Goal: Share content: Share content

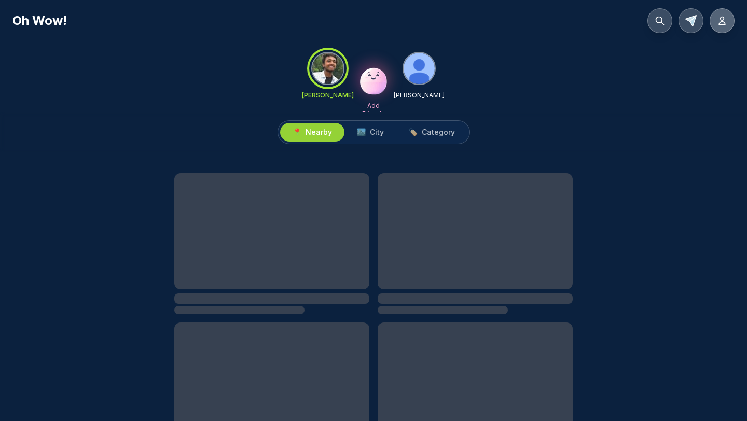
click at [712, 24] on button at bounding box center [722, 20] width 25 height 25
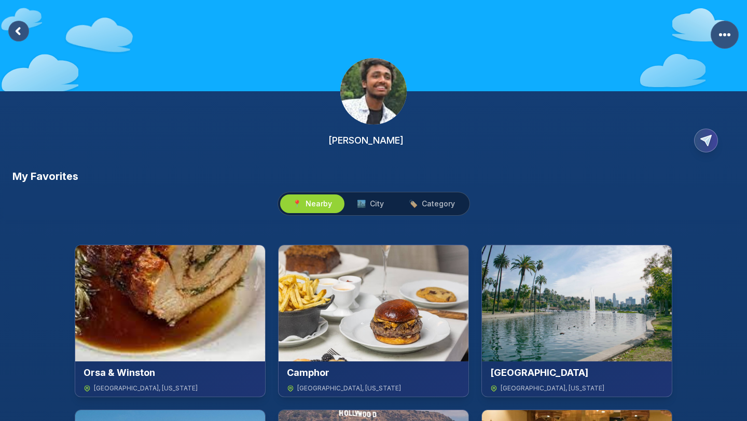
click at [16, 38] on rect at bounding box center [18, 31] width 21 height 21
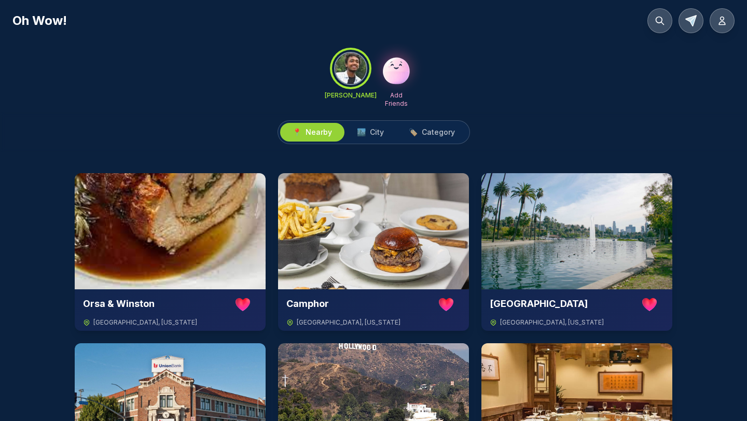
click at [387, 70] on img at bounding box center [396, 68] width 33 height 33
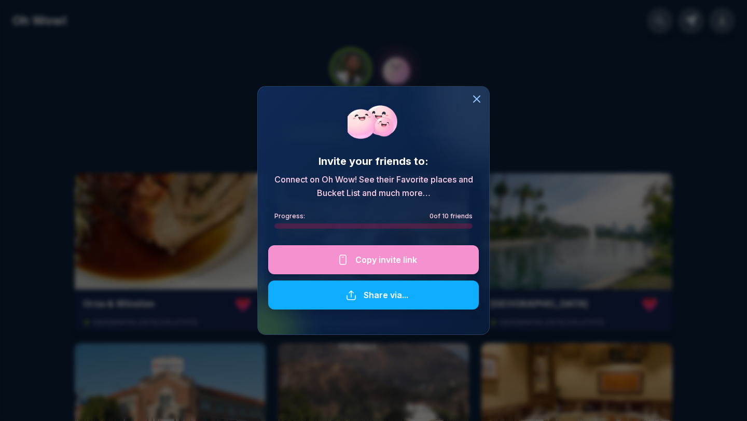
click at [394, 256] on div at bounding box center [373, 259] width 211 height 29
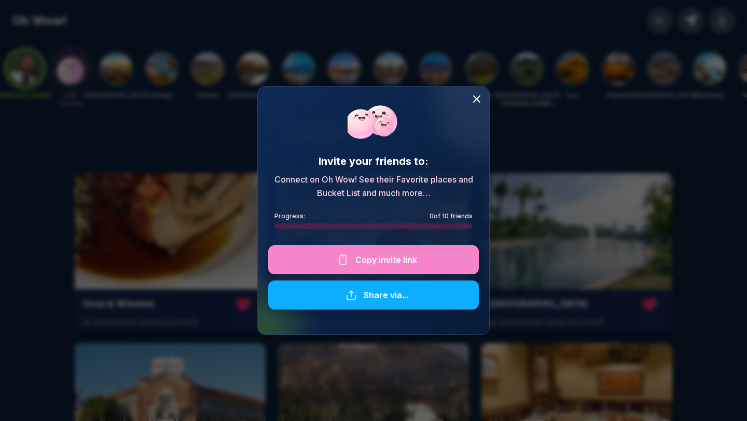
click at [481, 101] on icon at bounding box center [476, 99] width 12 height 12
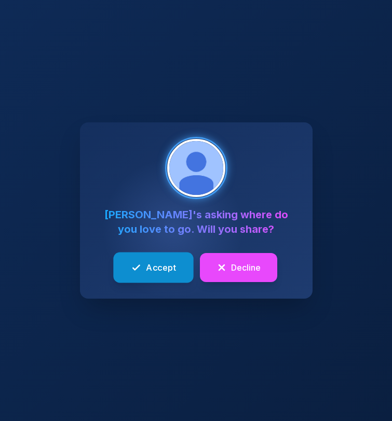
click at [172, 265] on span "Accept" at bounding box center [161, 267] width 30 height 13
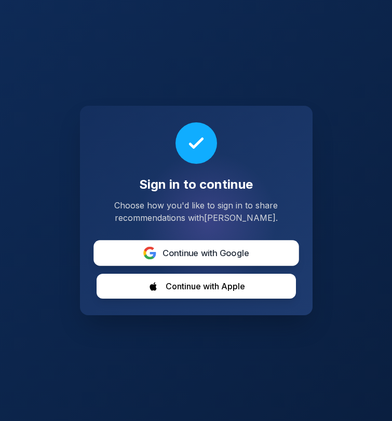
click at [226, 251] on span "Continue with Google" at bounding box center [205, 253] width 87 height 13
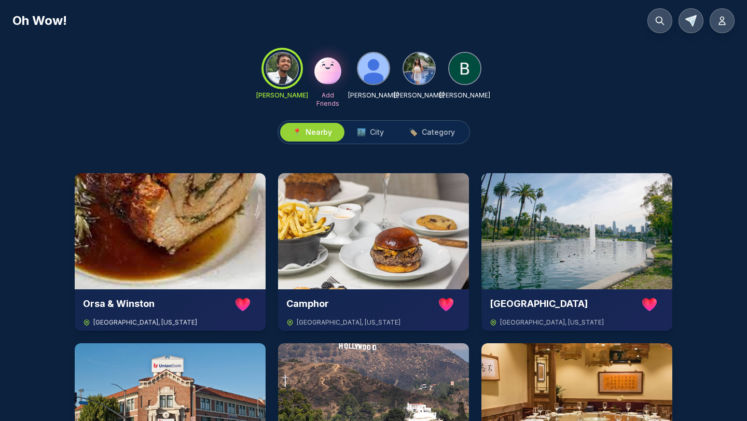
click at [187, 248] on img at bounding box center [170, 231] width 191 height 116
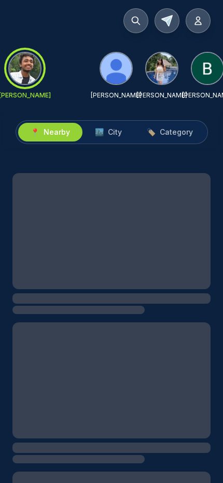
click at [154, 64] on img at bounding box center [161, 68] width 31 height 31
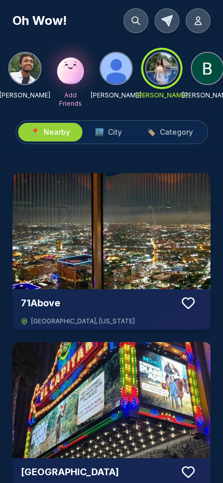
click at [104, 213] on img at bounding box center [111, 231] width 198 height 116
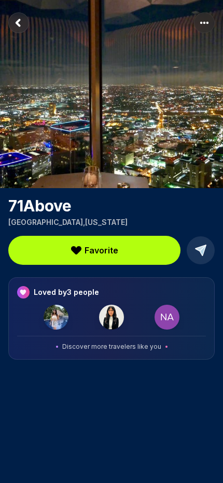
click at [112, 322] on img at bounding box center [111, 317] width 25 height 25
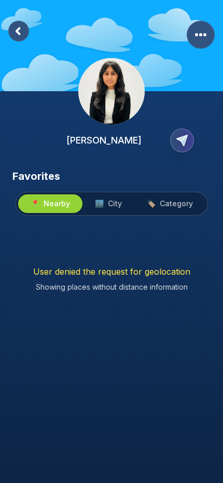
click at [105, 203] on span "🏙️ City" at bounding box center [108, 204] width 27 height 10
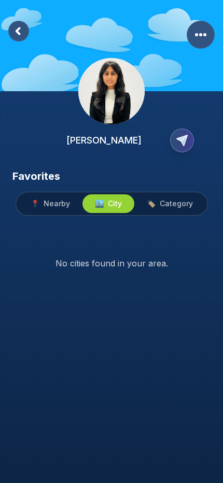
click at [64, 207] on span "Nearby" at bounding box center [57, 204] width 26 height 10
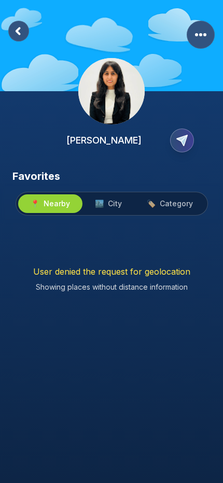
click at [104, 205] on span "🏙️ City" at bounding box center [108, 204] width 27 height 10
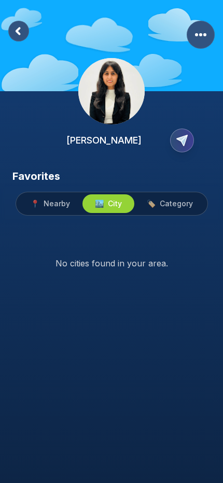
click at [152, 202] on span "🏷️" at bounding box center [151, 204] width 9 height 10
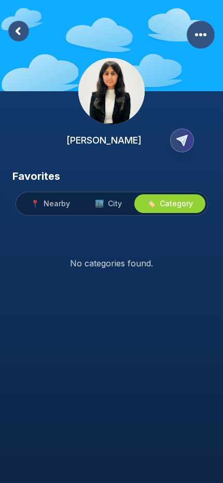
click at [57, 204] on span "Nearby" at bounding box center [57, 204] width 26 height 10
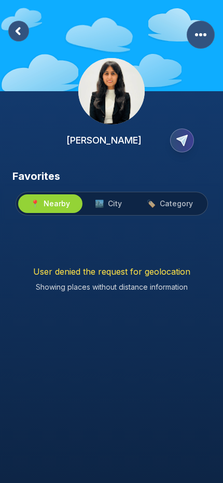
click at [22, 28] on rect at bounding box center [18, 31] width 21 height 21
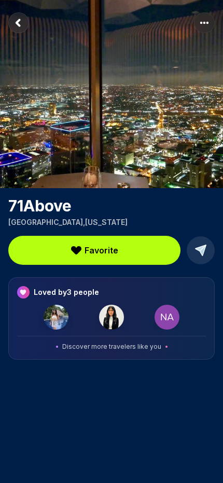
click at [101, 316] on img at bounding box center [111, 317] width 25 height 25
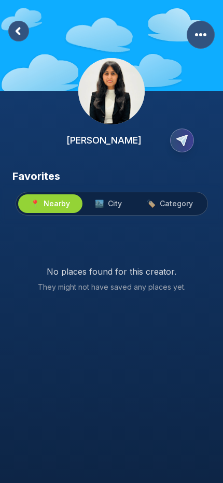
click at [14, 29] on rect at bounding box center [18, 31] width 21 height 21
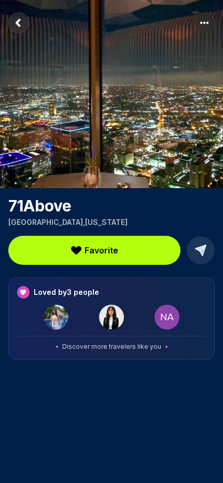
click at [109, 310] on img at bounding box center [111, 317] width 25 height 25
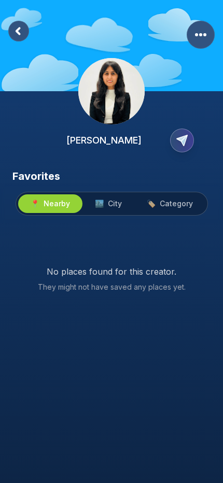
click at [22, 31] on rect at bounding box center [18, 31] width 21 height 21
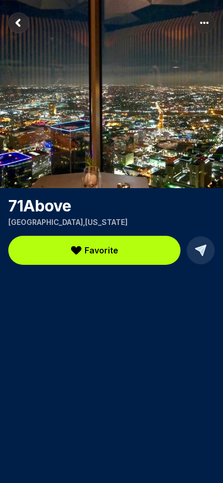
click at [22, 31] on rect "Return to previous page" at bounding box center [18, 22] width 21 height 21
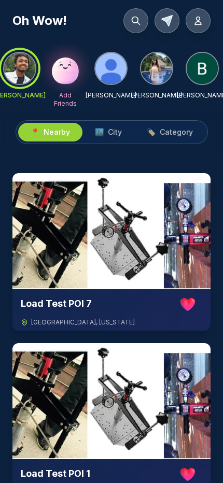
scroll to position [0, 4]
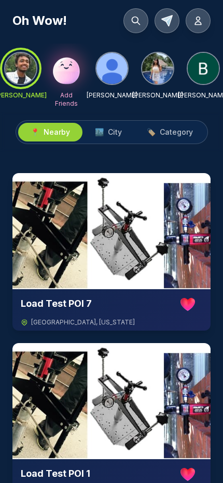
click at [119, 63] on img at bounding box center [111, 68] width 31 height 31
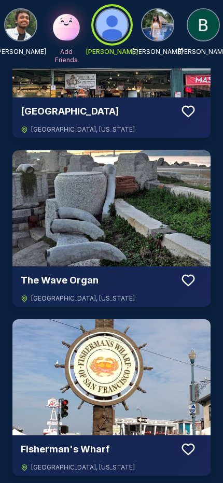
scroll to position [0, 0]
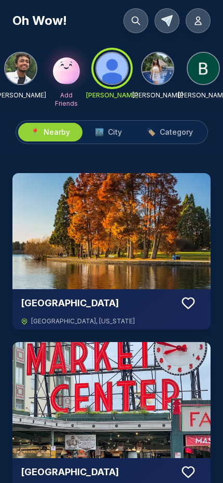
click at [85, 247] on img at bounding box center [111, 231] width 198 height 116
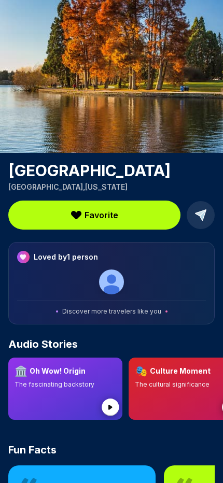
scroll to position [36, 0]
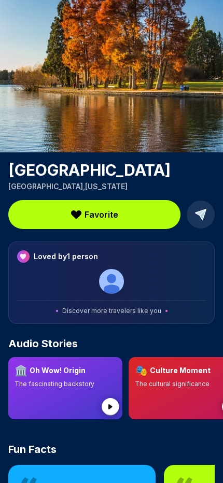
click at [86, 220] on span "Favorite" at bounding box center [102, 215] width 34 height 12
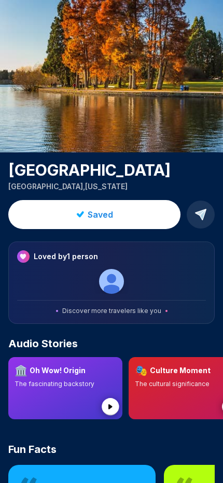
click at [200, 212] on icon at bounding box center [201, 215] width 10 height 10
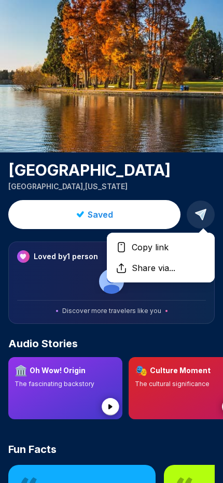
click at [177, 178] on h1 "[GEOGRAPHIC_DATA]" at bounding box center [111, 170] width 206 height 19
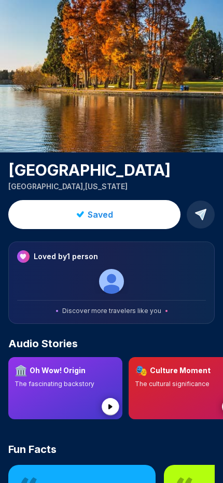
scroll to position [0, 0]
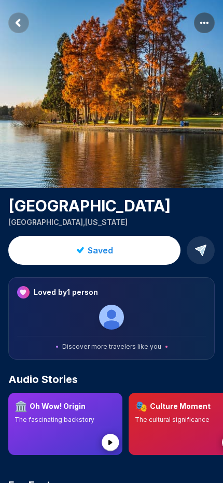
click at [24, 20] on rect "Return to previous page" at bounding box center [18, 22] width 21 height 21
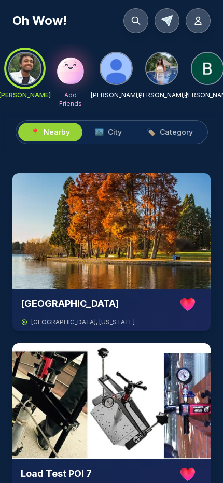
click at [116, 230] on img at bounding box center [111, 231] width 198 height 116
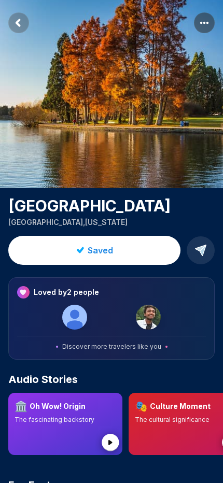
click at [205, 24] on rect "More options" at bounding box center [204, 22] width 21 height 21
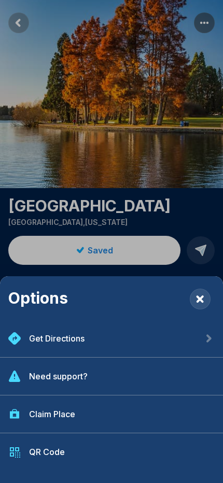
click at [137, 102] on div "Options Get Directions Need support? Claim Place QR Code" at bounding box center [111, 241] width 223 height 483
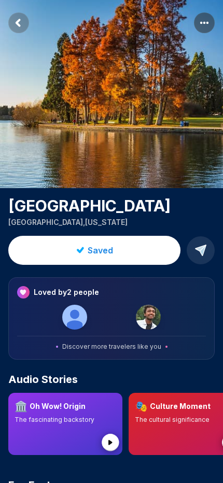
click at [207, 26] on rect "More options" at bounding box center [204, 22] width 21 height 21
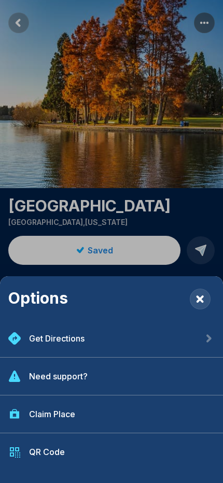
click at [93, 160] on div "Options Get Directions Need support? Claim Place QR Code" at bounding box center [111, 241] width 223 height 483
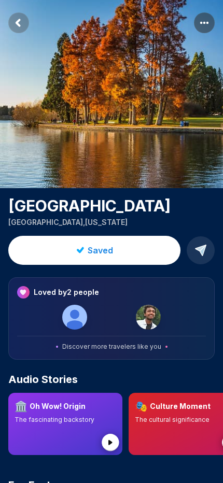
click at [204, 23] on circle "More options" at bounding box center [204, 23] width 2 height 2
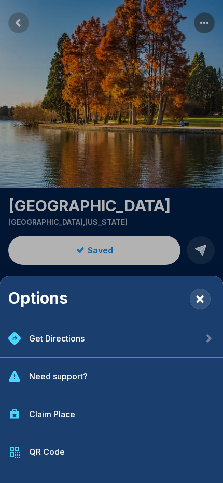
click at [44, 421] on div "QR Code" at bounding box center [111, 452] width 223 height 37
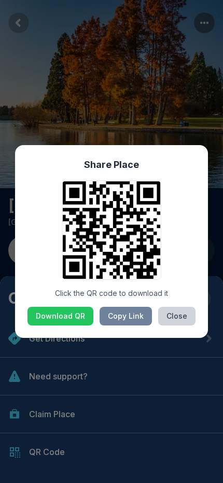
click at [125, 317] on button "Copy Link" at bounding box center [126, 316] width 52 height 19
